Goal: Information Seeking & Learning: Learn about a topic

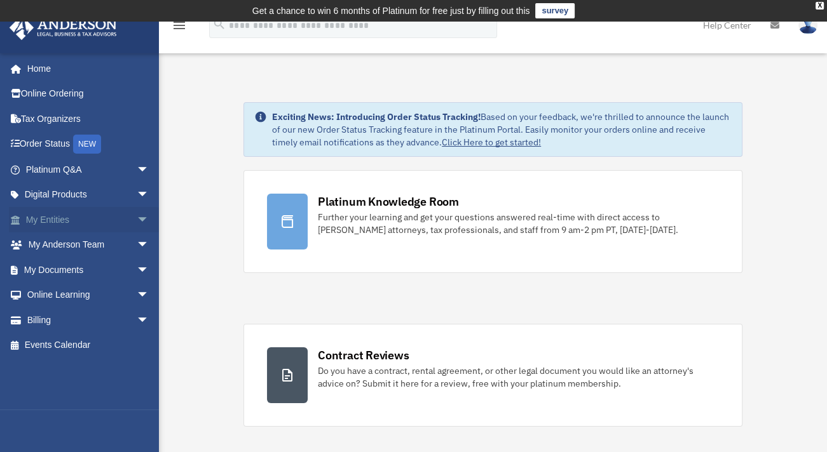
click at [43, 218] on link "My Entities arrow_drop_down" at bounding box center [88, 219] width 159 height 25
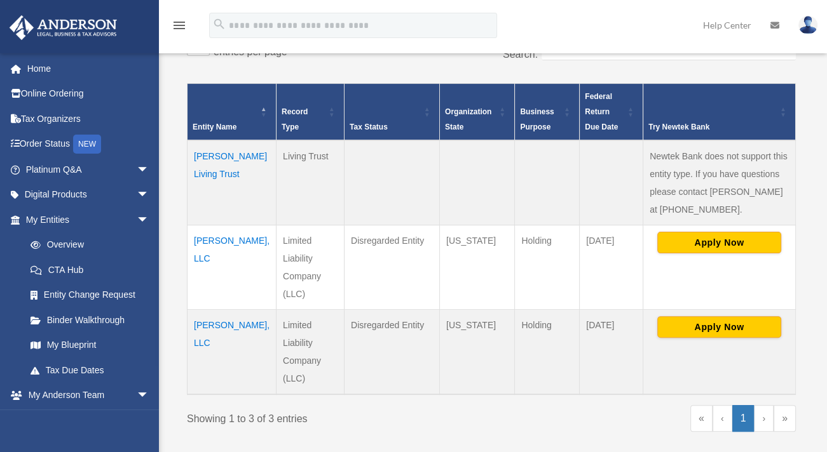
scroll to position [247, 0]
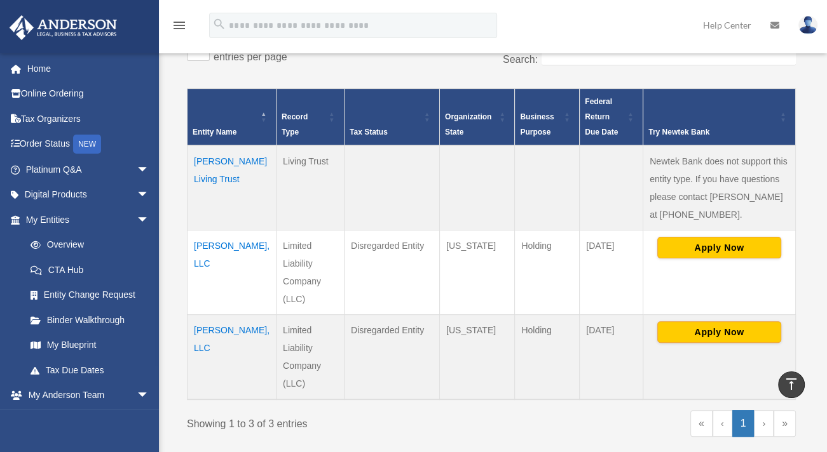
click at [206, 315] on td "Mantz Rickey, LLC" at bounding box center [231, 357] width 89 height 85
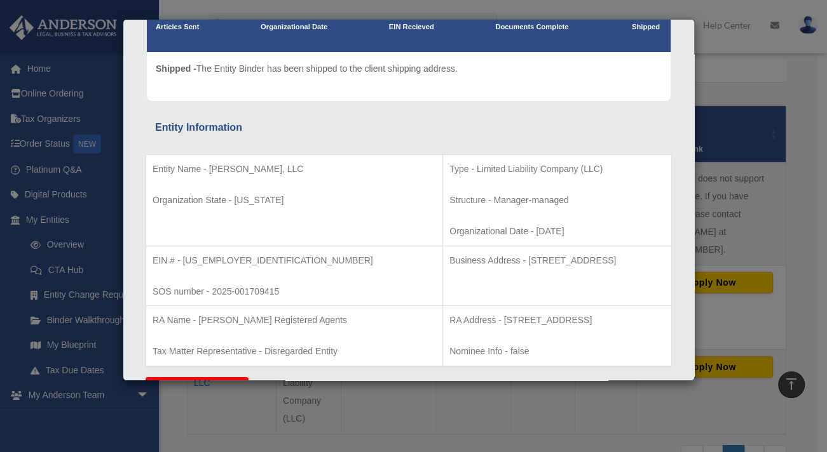
scroll to position [0, 0]
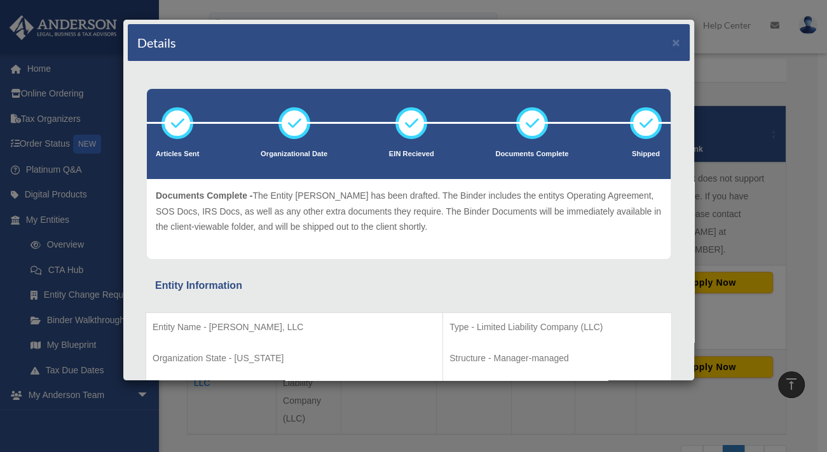
click at [524, 128] on icon at bounding box center [532, 123] width 38 height 38
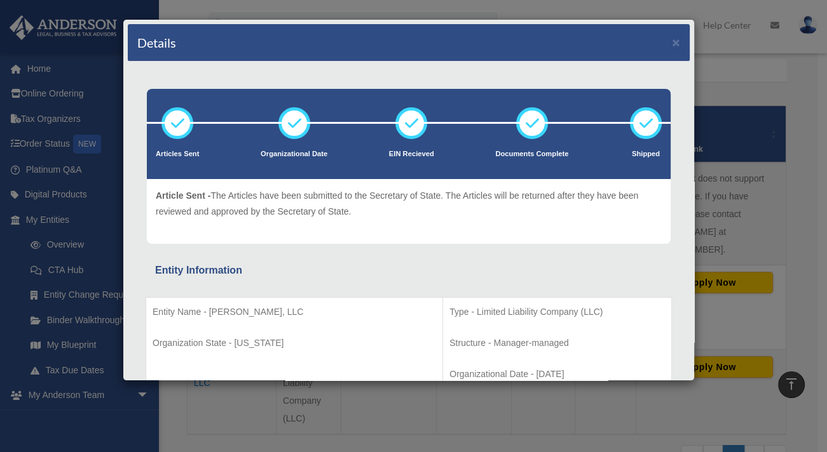
click at [69, 268] on div "Details × Articles Sent Organizational Date" at bounding box center [413, 226] width 827 height 452
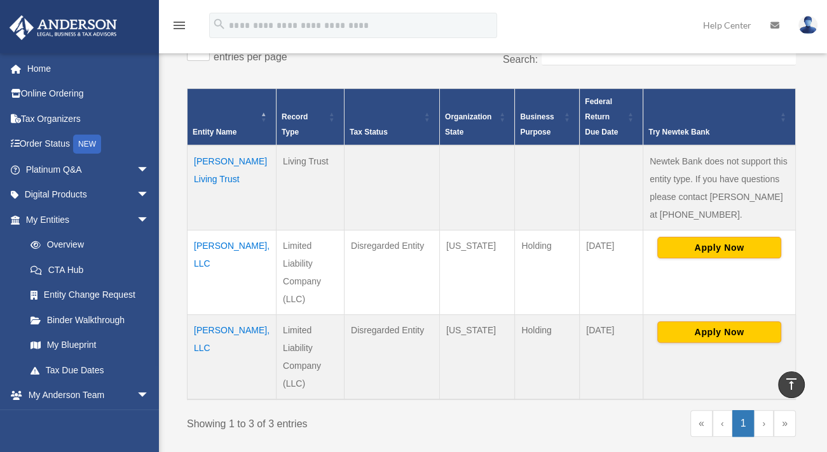
click at [215, 318] on td "Mantz Rickey, LLC" at bounding box center [231, 357] width 89 height 85
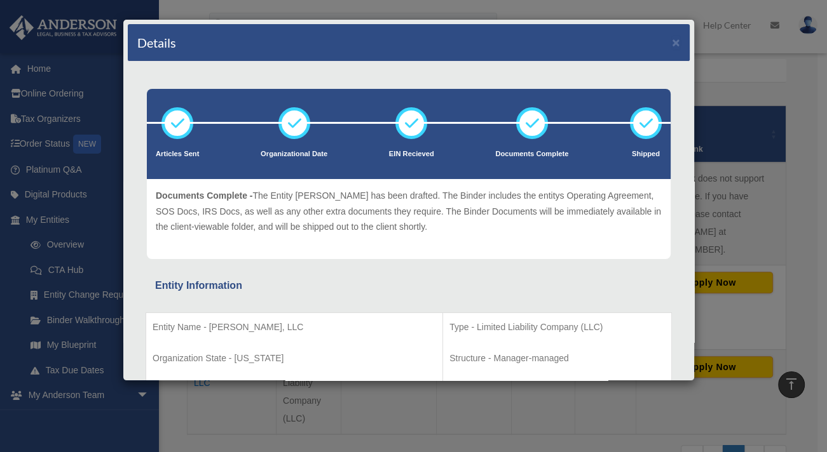
click at [56, 119] on div "Details × Articles Sent Organizational Date" at bounding box center [413, 226] width 827 height 452
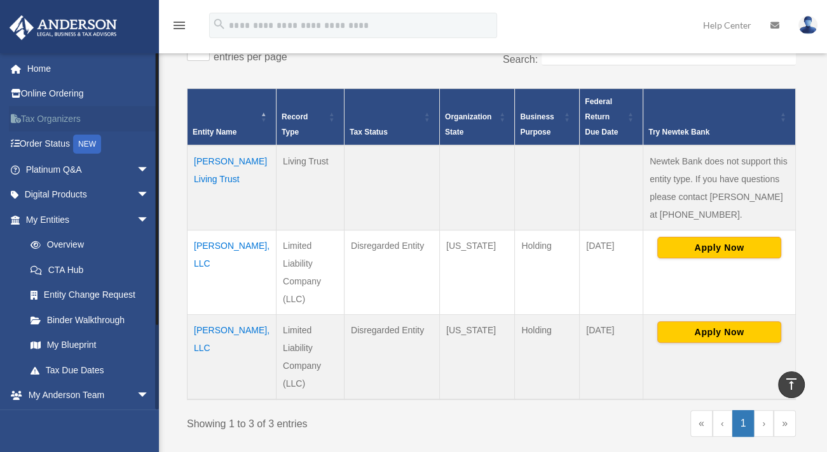
click at [52, 123] on link "Tax Organizers" at bounding box center [88, 118] width 159 height 25
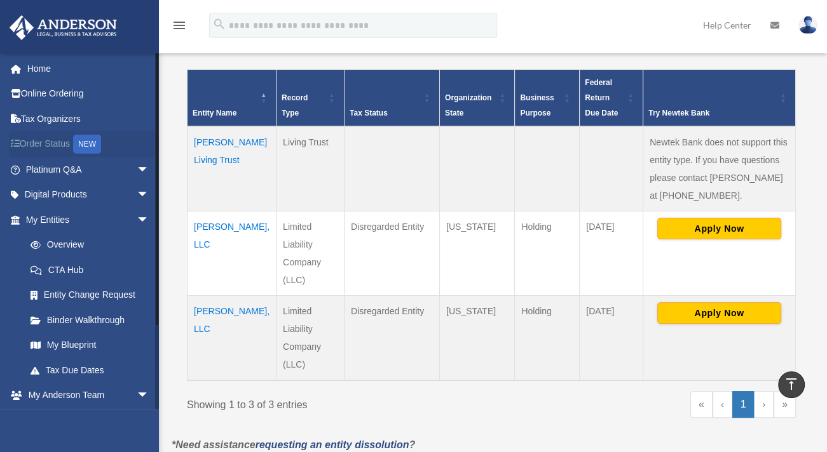
scroll to position [268, 0]
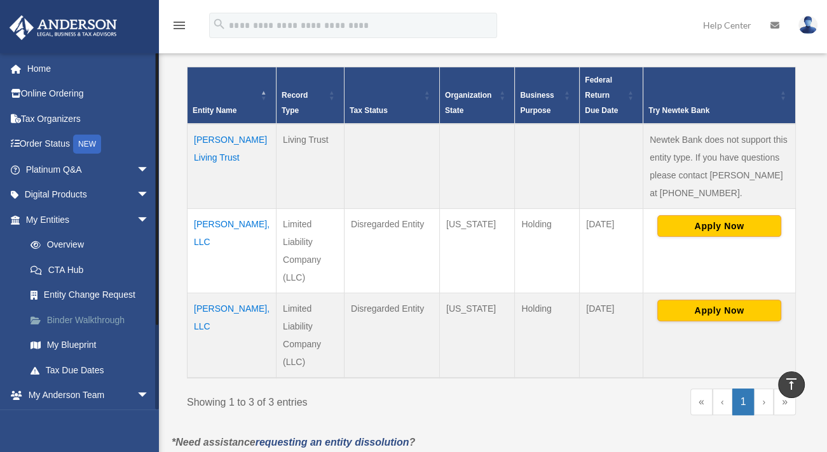
click at [66, 320] on link "Binder Walkthrough" at bounding box center [93, 319] width 151 height 25
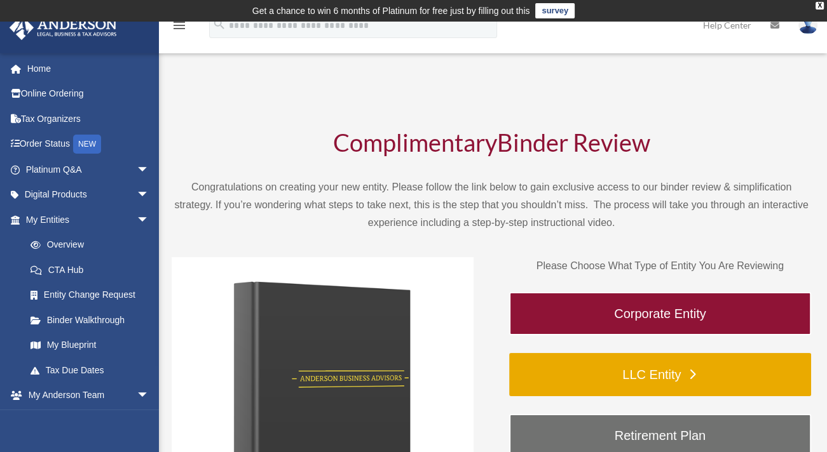
click at [644, 373] on link "LLC Entity" at bounding box center [660, 374] width 302 height 43
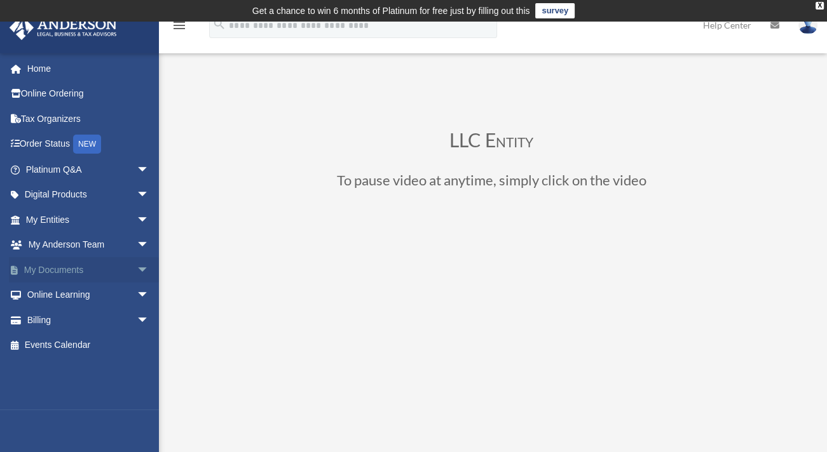
click at [50, 268] on link "My Documents arrow_drop_down" at bounding box center [88, 269] width 159 height 25
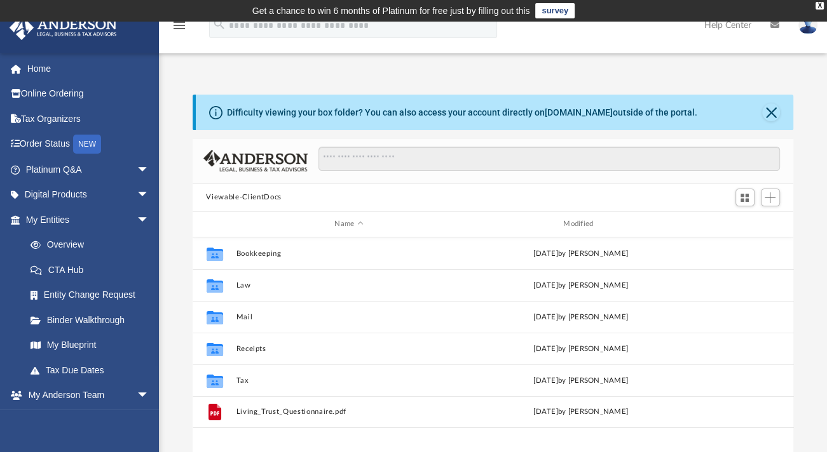
scroll to position [279, 591]
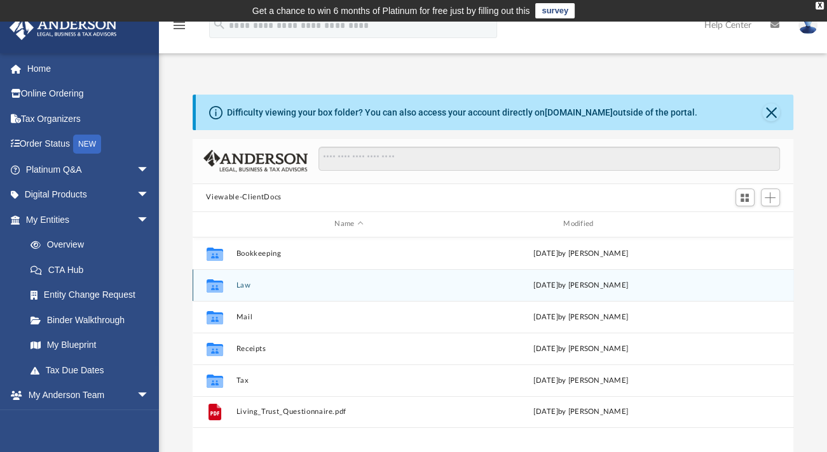
click at [259, 286] on button "Law" at bounding box center [349, 285] width 226 height 8
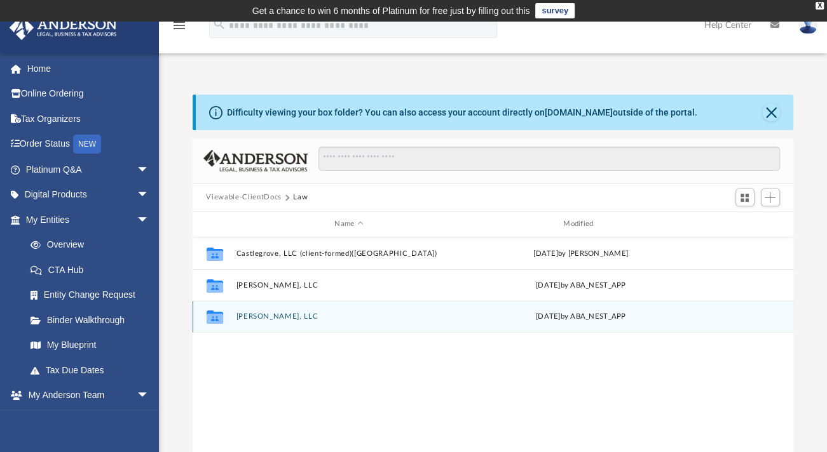
click at [262, 317] on button "[PERSON_NAME], LLC" at bounding box center [349, 317] width 226 height 8
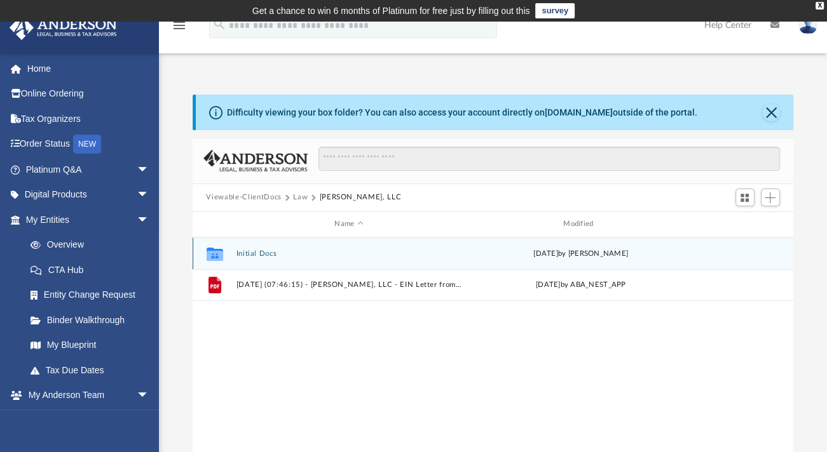
click at [260, 256] on button "Initial Docs" at bounding box center [349, 253] width 226 height 8
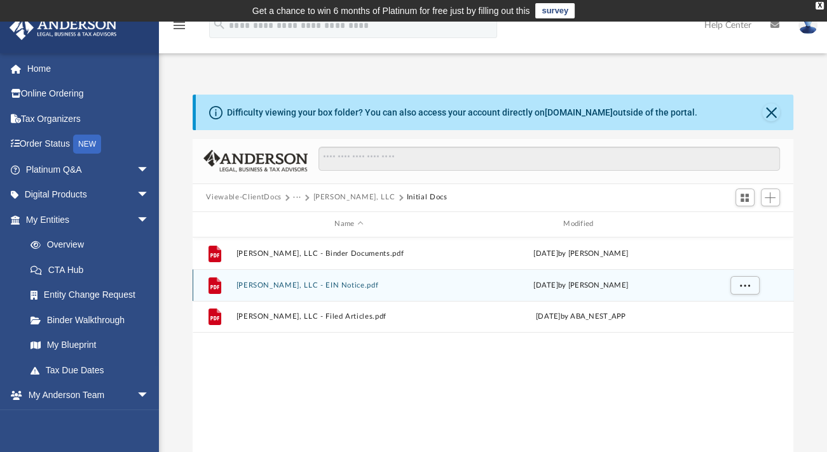
click at [311, 284] on button "Mantz Rickey, LLC - EIN Notice.pdf" at bounding box center [349, 285] width 226 height 8
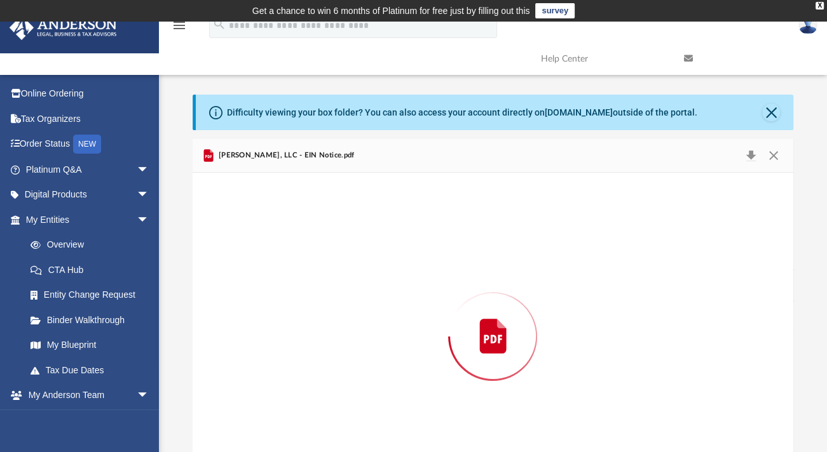
scroll to position [48, 0]
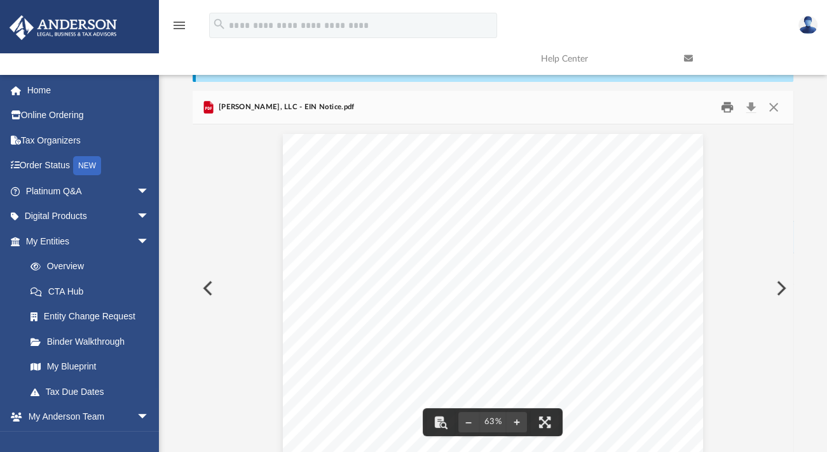
click at [727, 111] on button "Print" at bounding box center [726, 107] width 25 height 20
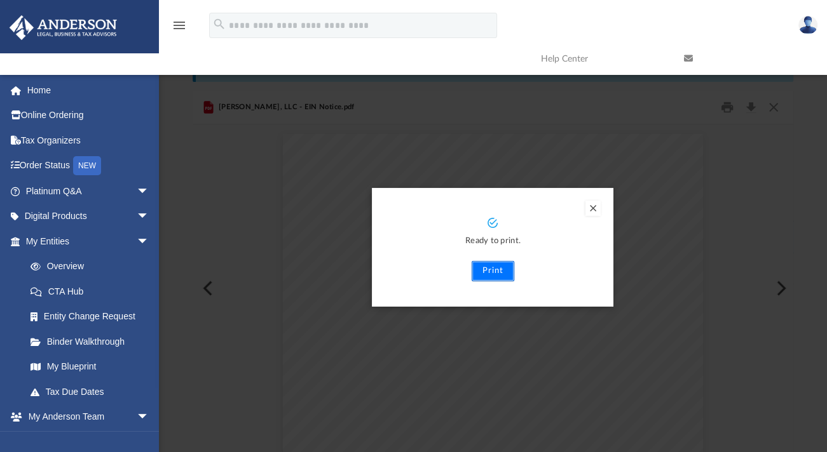
click at [491, 270] on button "Print" at bounding box center [492, 271] width 43 height 20
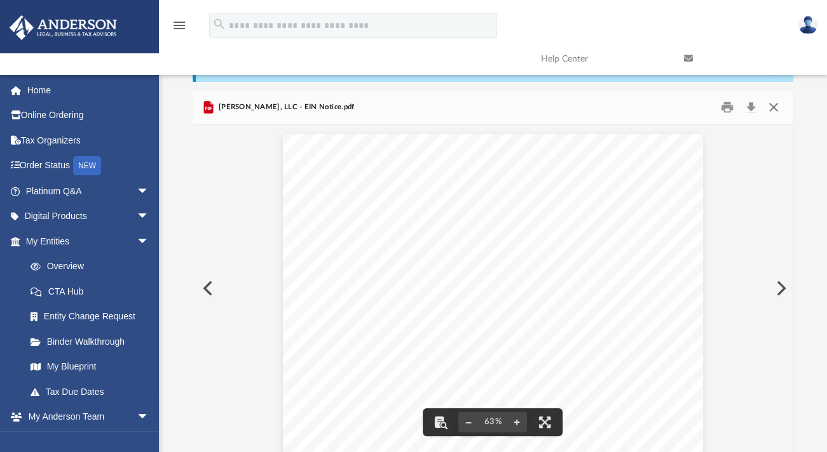
click at [768, 106] on button "Close" at bounding box center [773, 107] width 23 height 20
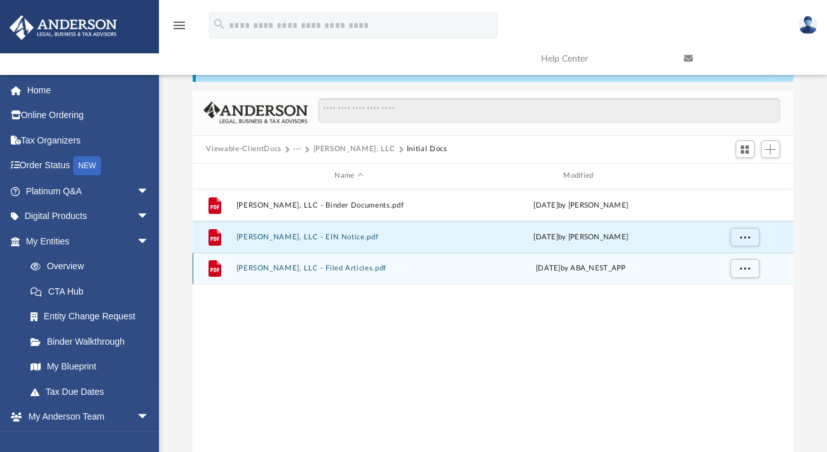
click at [275, 266] on button "Mantz Rickey, LLC - Filed Articles.pdf" at bounding box center [349, 268] width 226 height 8
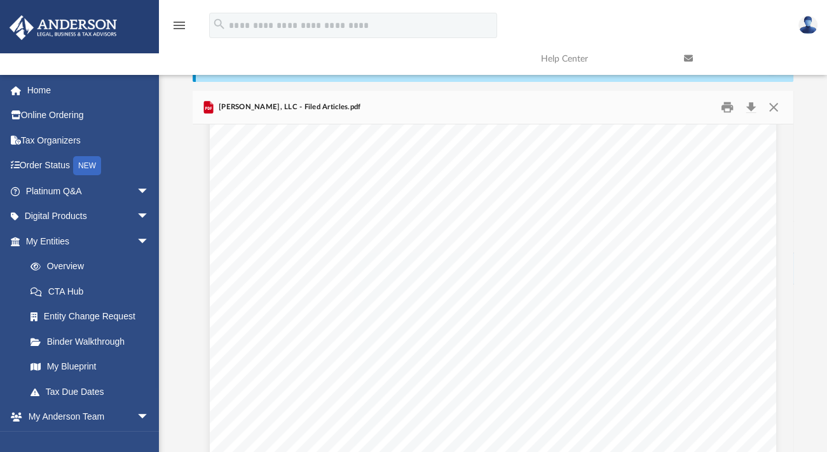
scroll to position [0, 0]
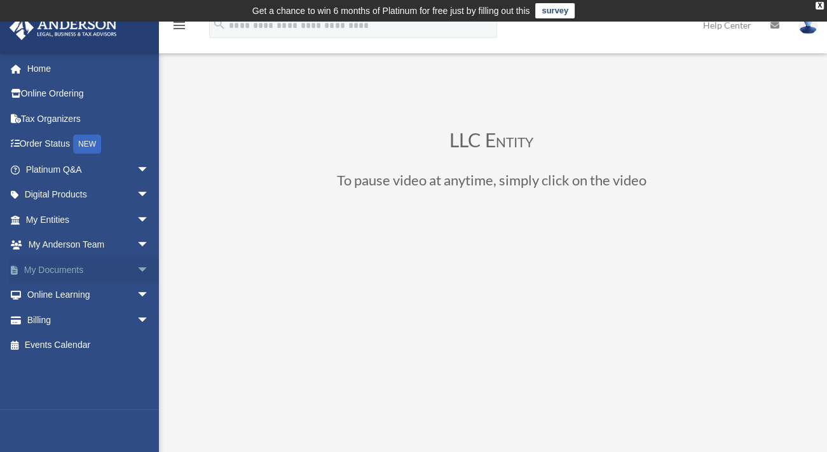
click at [72, 269] on link "My Documents arrow_drop_down" at bounding box center [88, 269] width 159 height 25
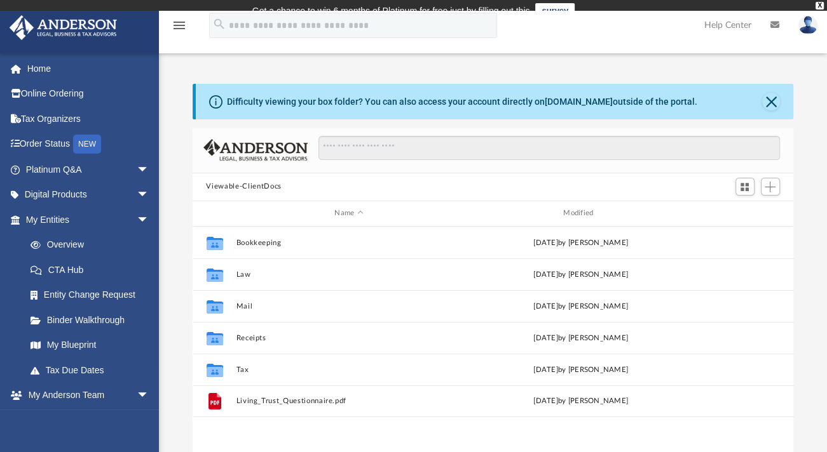
scroll to position [279, 591]
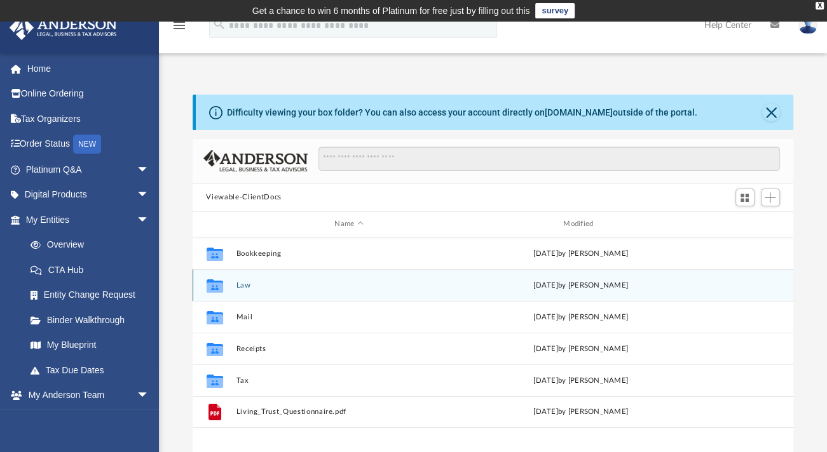
click at [240, 281] on button "Law" at bounding box center [349, 285] width 226 height 8
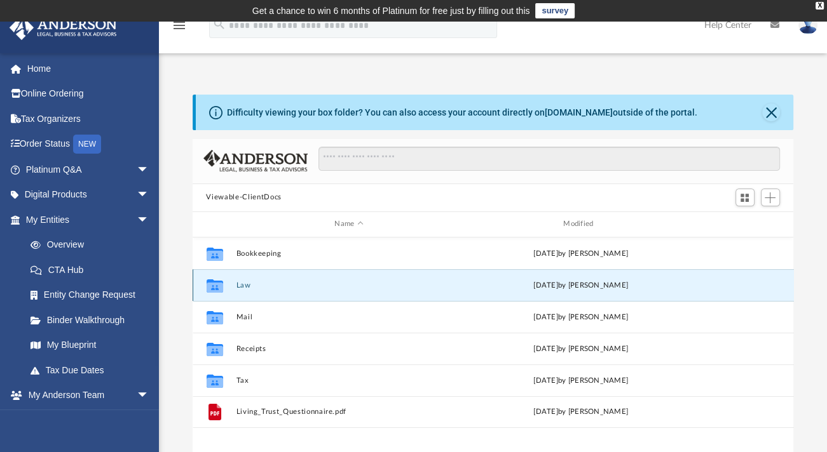
click at [240, 281] on button "Law" at bounding box center [349, 285] width 226 height 8
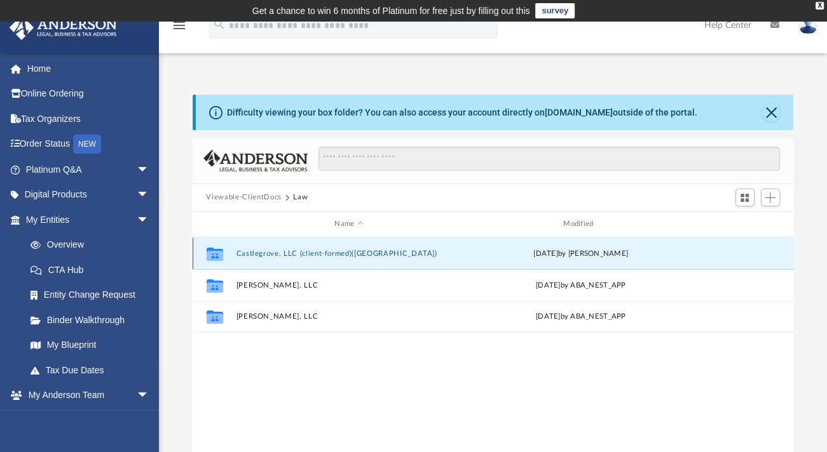
click at [272, 252] on button "Castlegrove, LLC (client-formed)(WA)" at bounding box center [349, 253] width 226 height 8
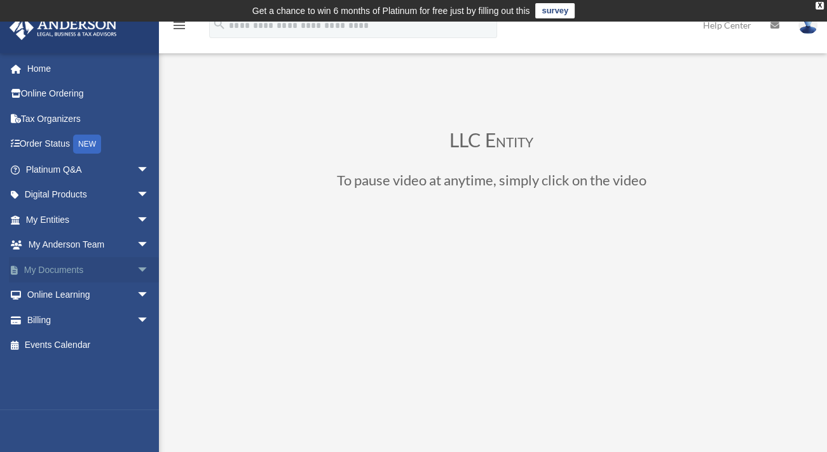
click at [137, 267] on span "arrow_drop_down" at bounding box center [149, 270] width 25 height 26
click at [56, 268] on link "My Documents arrow_drop_up" at bounding box center [88, 269] width 159 height 25
click at [51, 295] on link "Box" at bounding box center [93, 295] width 151 height 25
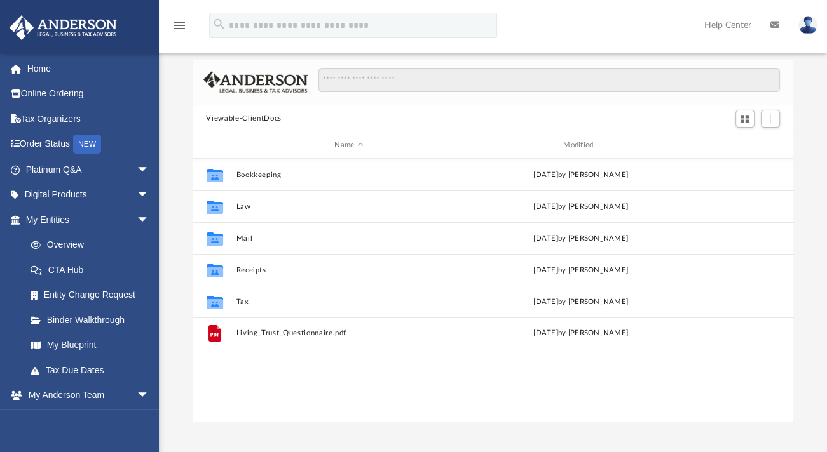
scroll to position [83, 0]
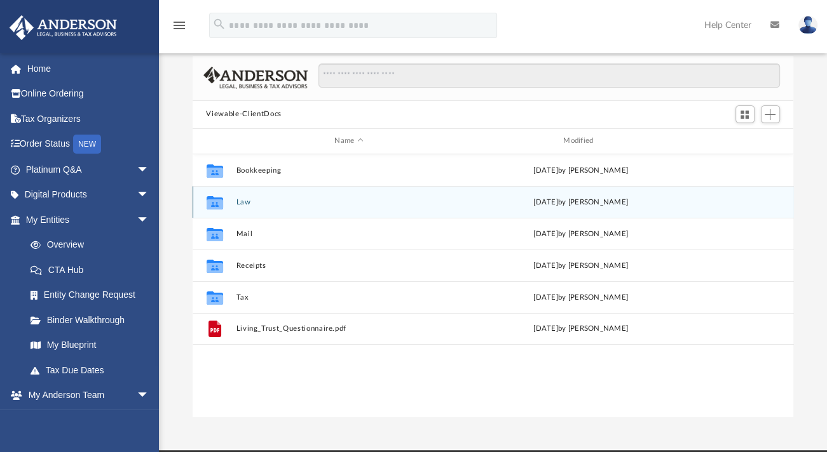
click at [240, 205] on button "Law" at bounding box center [349, 202] width 226 height 8
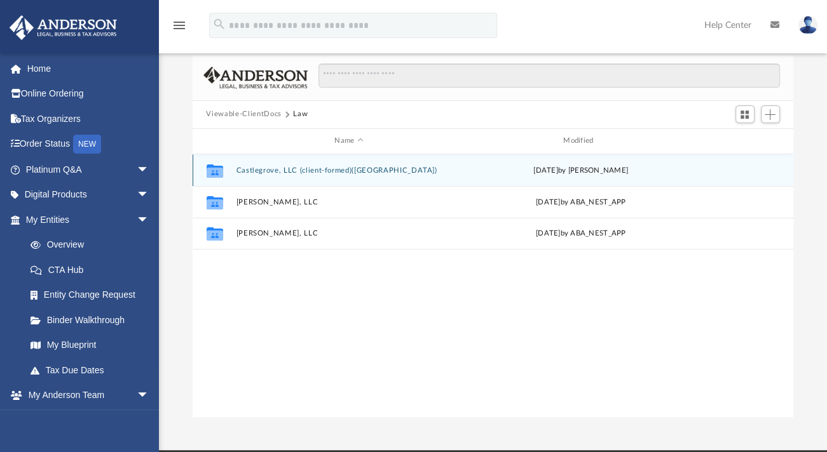
click at [288, 175] on div "Collaborated Folder Castlegrove, LLC (client-formed)(WA) Wed Aug 27 2025 by Jor…" at bounding box center [493, 170] width 601 height 32
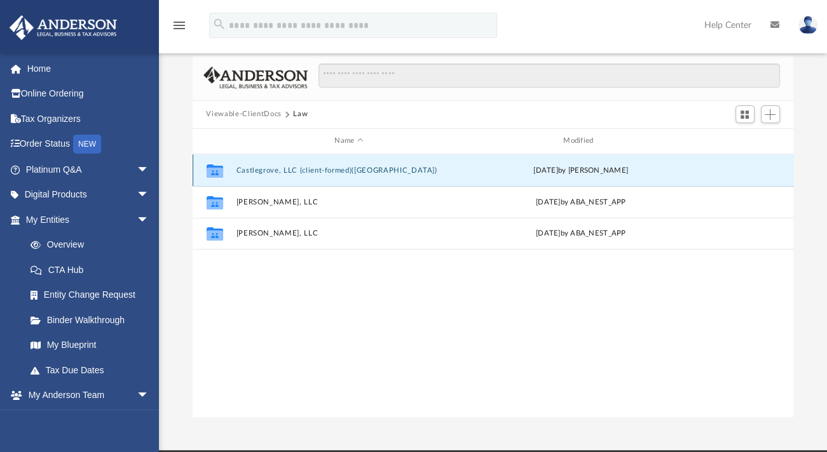
click at [287, 173] on button "Castlegrove, LLC (client-formed)(WA)" at bounding box center [349, 170] width 226 height 8
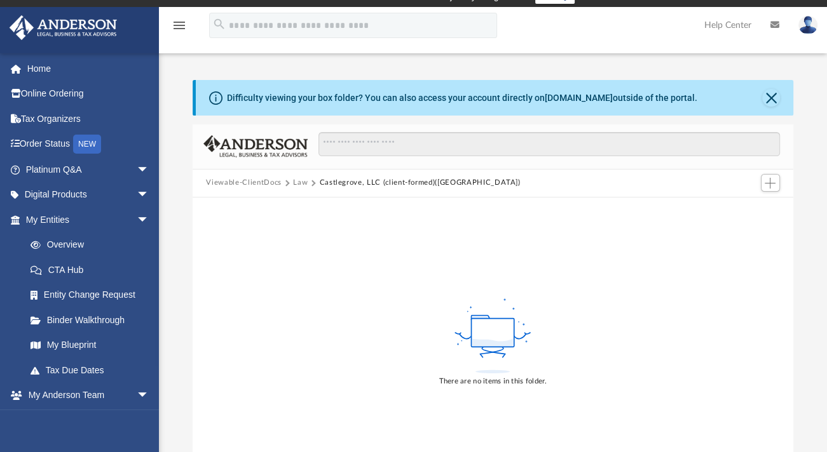
scroll to position [17, 0]
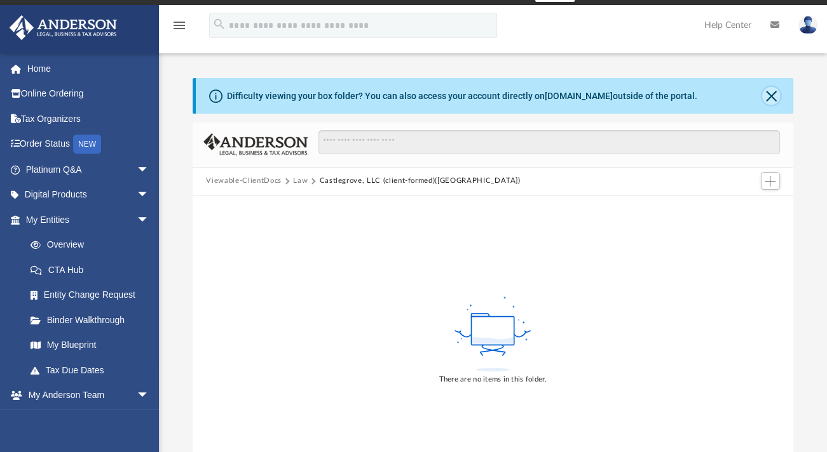
click at [773, 100] on button "Close" at bounding box center [771, 96] width 18 height 18
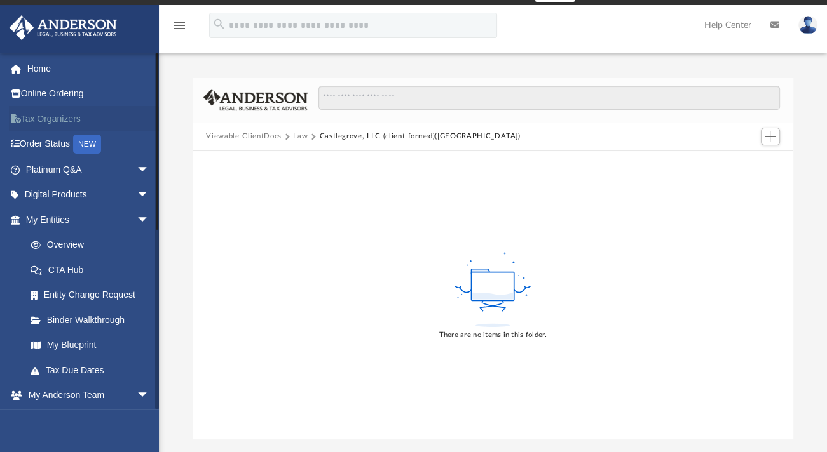
click at [54, 111] on link "Tax Organizers" at bounding box center [88, 118] width 159 height 25
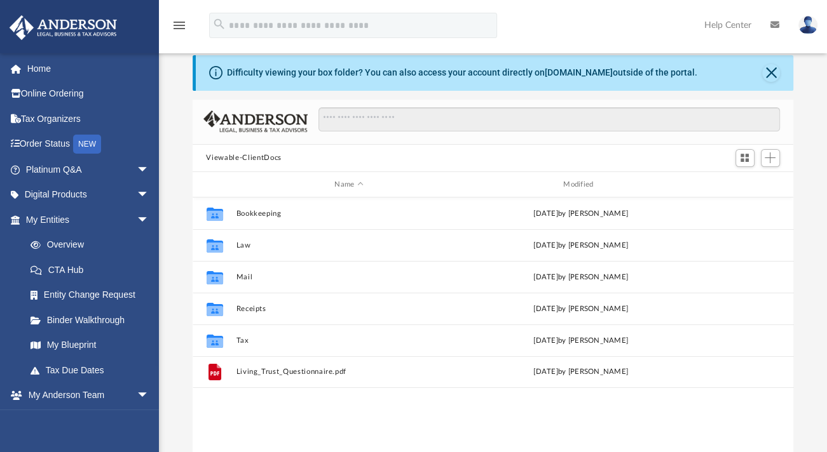
scroll to position [38, 0]
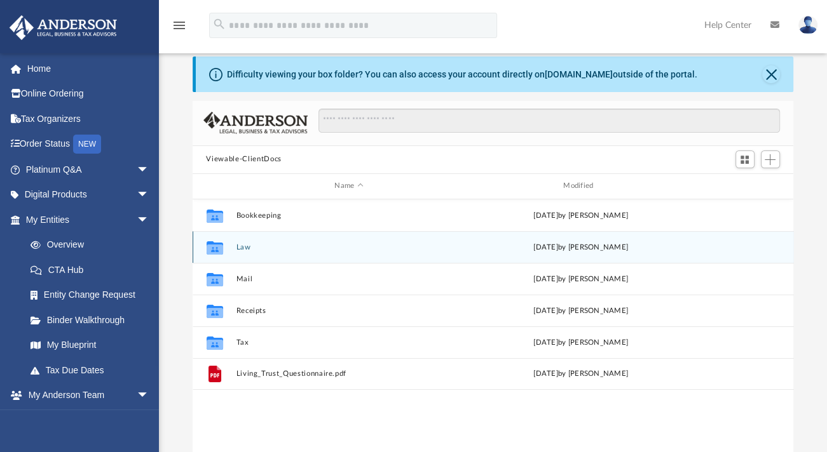
click at [254, 251] on div "Collaborated Folder Law [DATE] by [PERSON_NAME]" at bounding box center [493, 247] width 601 height 32
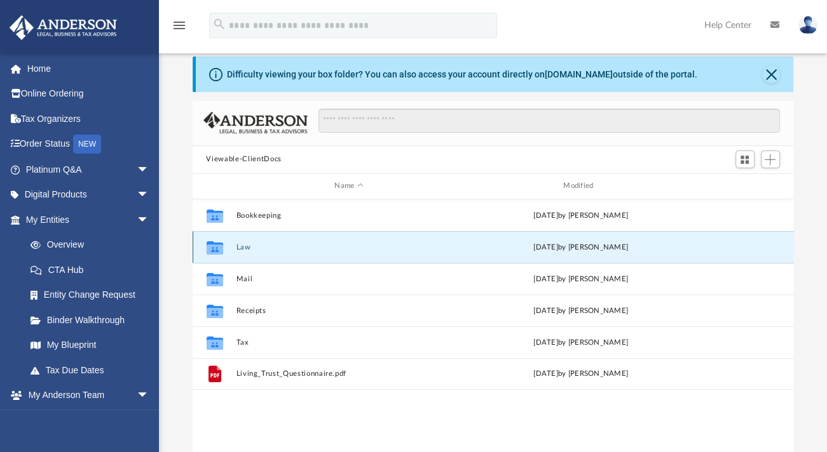
click at [233, 247] on div "Collaborated Folder Law [DATE] by [PERSON_NAME]" at bounding box center [493, 247] width 601 height 32
click at [224, 245] on icon "Collaborated Folder" at bounding box center [214, 247] width 20 height 20
click at [247, 247] on button "Law" at bounding box center [349, 247] width 226 height 8
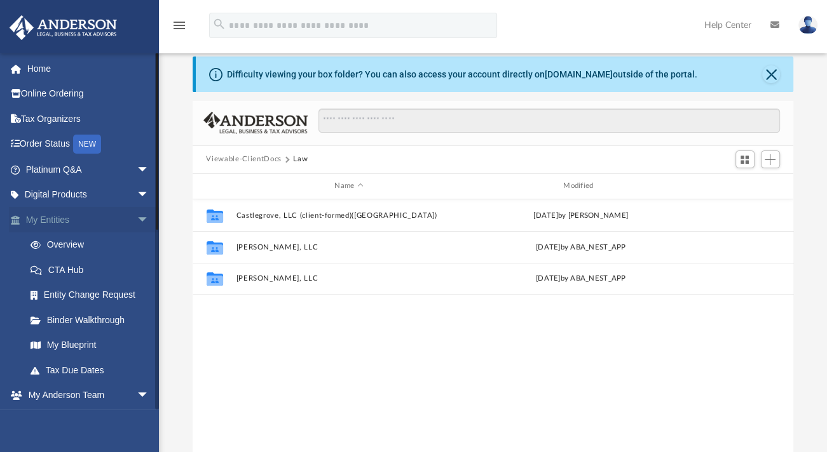
click at [65, 220] on link "My Entities arrow_drop_down" at bounding box center [88, 219] width 159 height 25
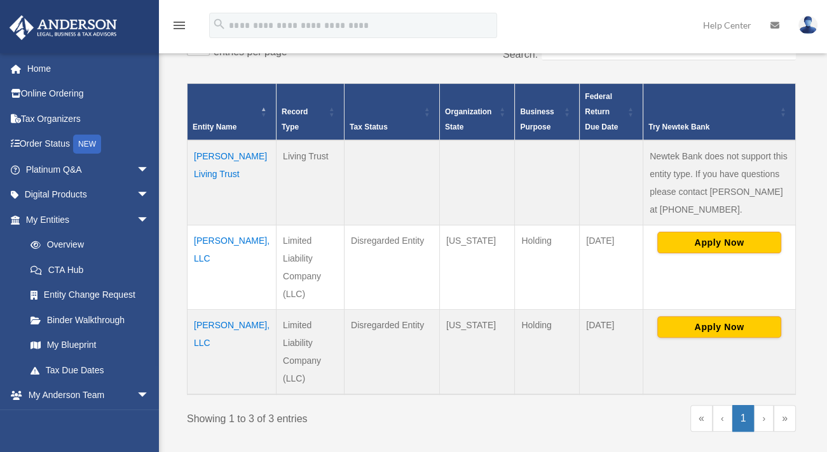
scroll to position [322, 0]
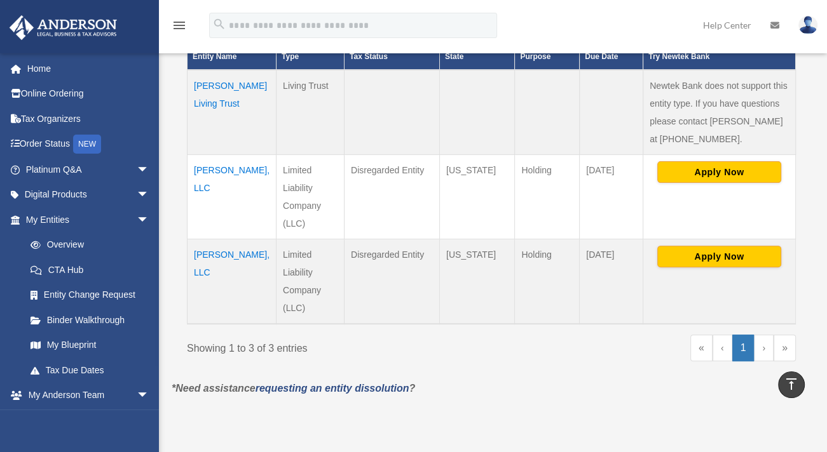
click at [211, 86] on td "[PERSON_NAME] Living Trust" at bounding box center [231, 112] width 89 height 85
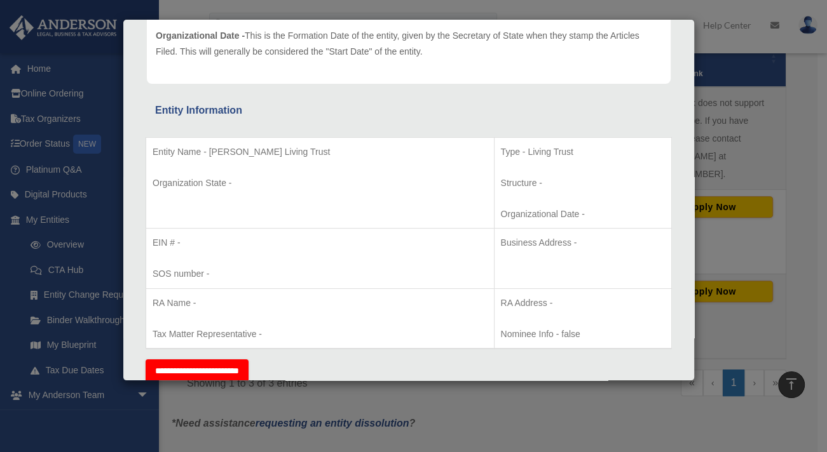
scroll to position [168, 0]
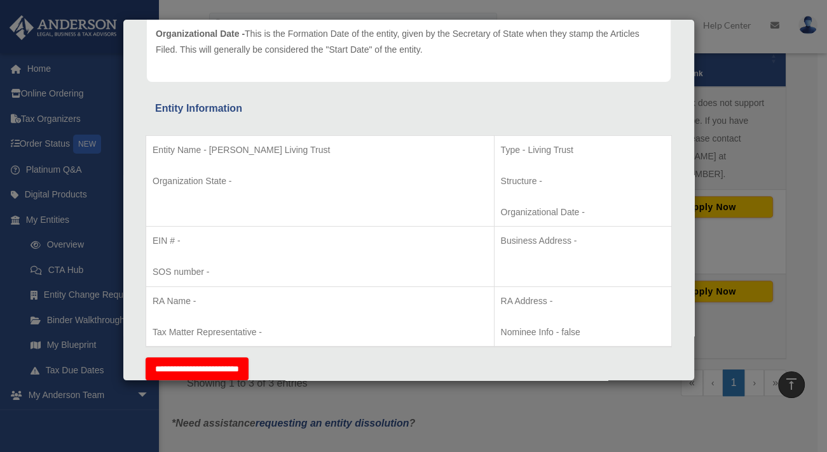
drag, startPoint x: 702, startPoint y: 135, endPoint x: 703, endPoint y: 146, distance: 10.9
click at [703, 146] on div "Details × Articles Sent Organizational Date" at bounding box center [413, 226] width 827 height 452
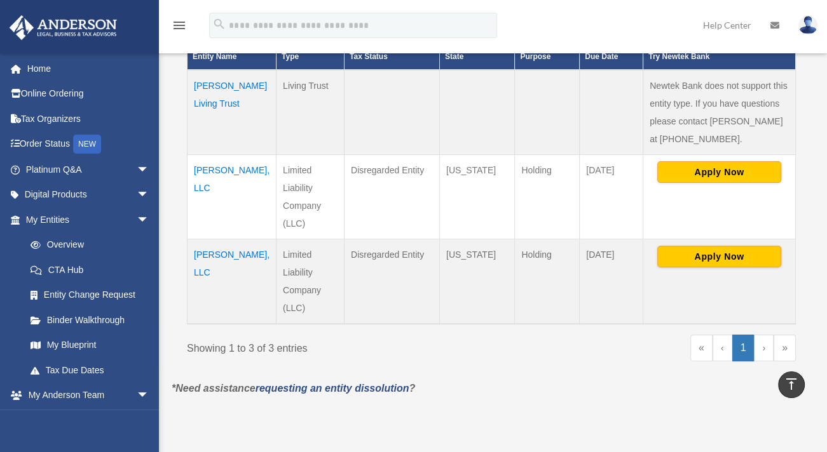
click at [217, 84] on td "[PERSON_NAME] Living Trust" at bounding box center [231, 112] width 89 height 85
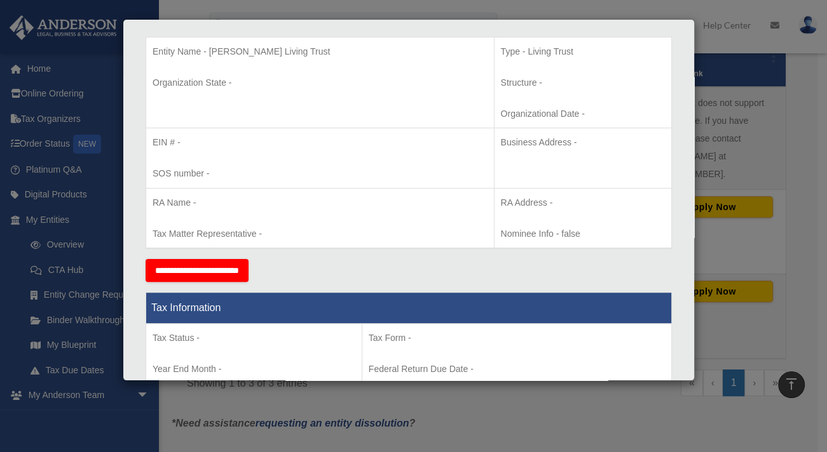
scroll to position [0, 0]
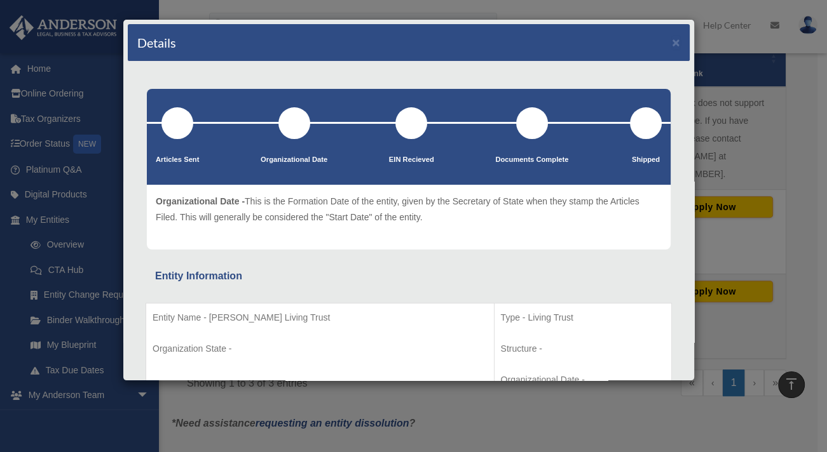
click at [655, 35] on div "Details ×" at bounding box center [409, 42] width 562 height 37
click at [672, 40] on button "×" at bounding box center [676, 42] width 8 height 13
